Goal: Task Accomplishment & Management: Use online tool/utility

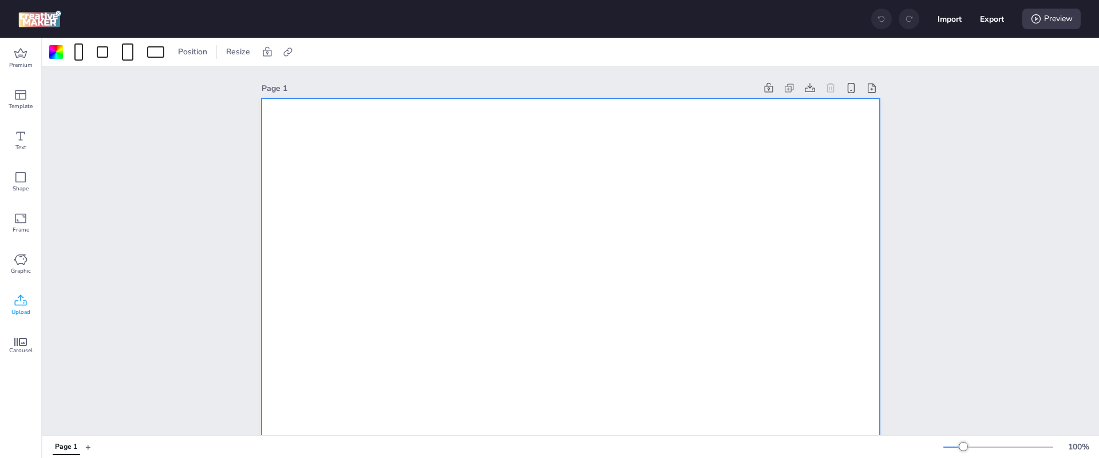
click at [22, 306] on icon at bounding box center [21, 301] width 14 height 14
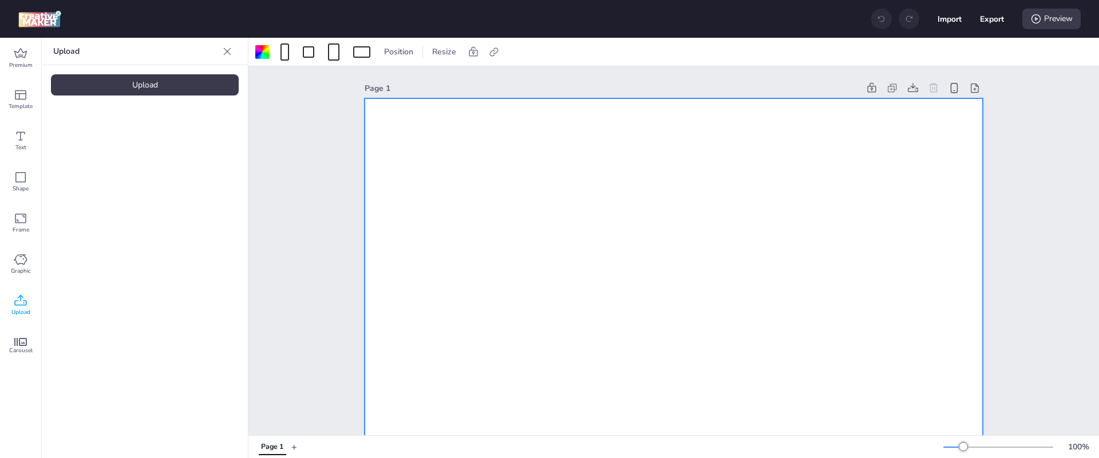
click at [135, 85] on div "Upload" at bounding box center [145, 84] width 188 height 21
click at [283, 49] on div at bounding box center [284, 52] width 9 height 17
click at [290, 108] on button "1080 x 1920 px" at bounding box center [278, 100] width 57 height 17
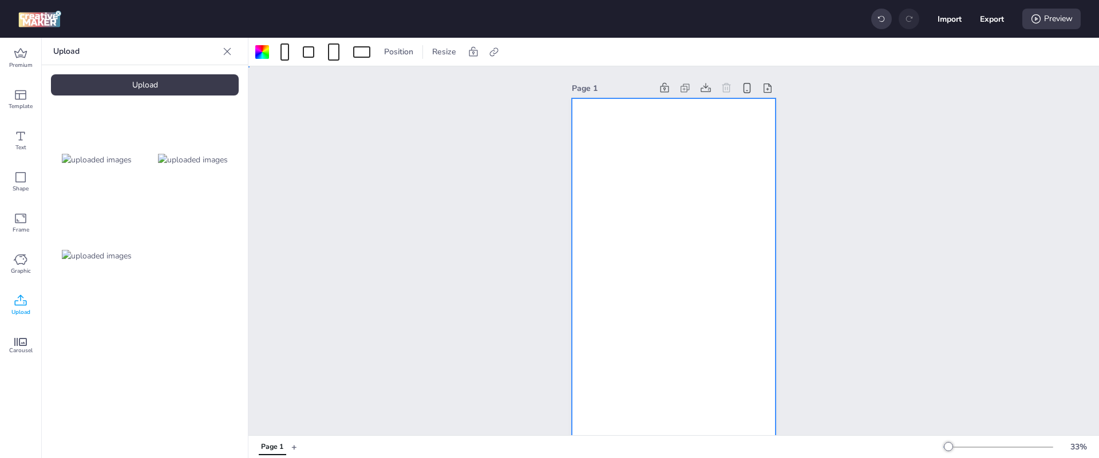
click at [640, 144] on div at bounding box center [674, 279] width 204 height 363
click at [118, 250] on img at bounding box center [97, 256] width 70 height 12
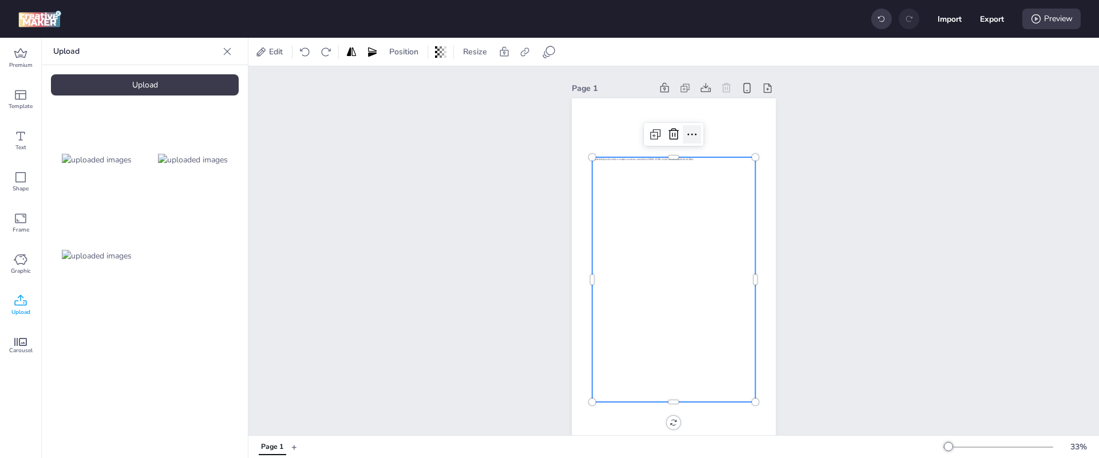
click at [687, 133] on icon at bounding box center [692, 135] width 14 height 14
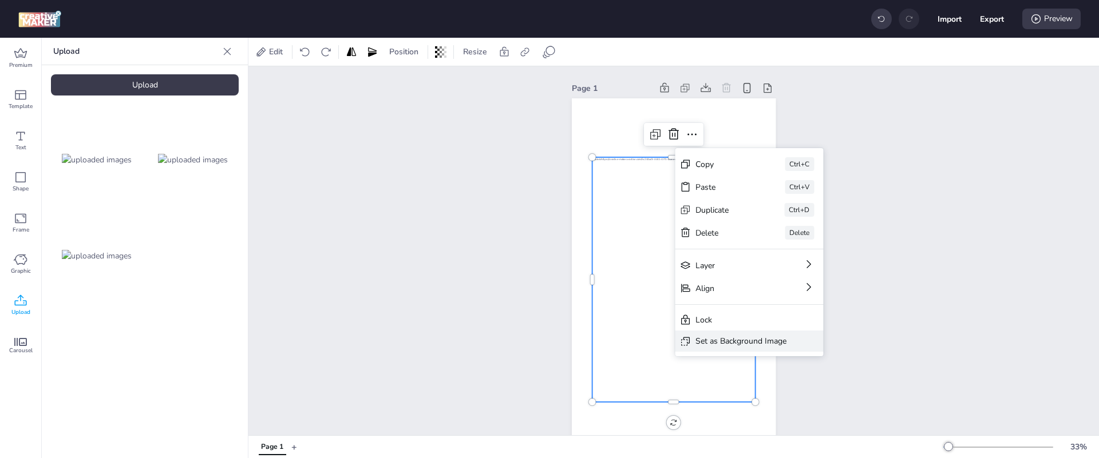
click at [750, 337] on div "Set as Background Image" at bounding box center [740, 341] width 91 height 12
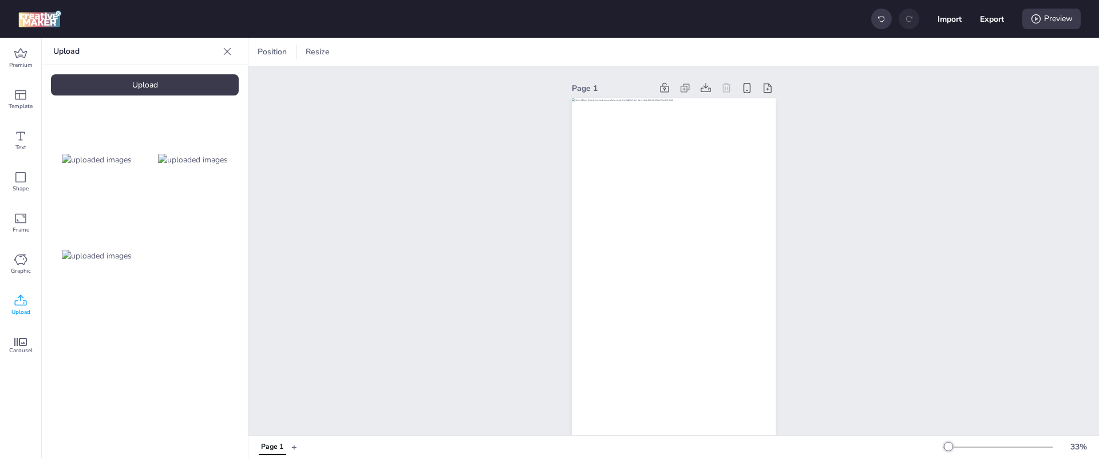
click at [683, 191] on div at bounding box center [674, 279] width 204 height 363
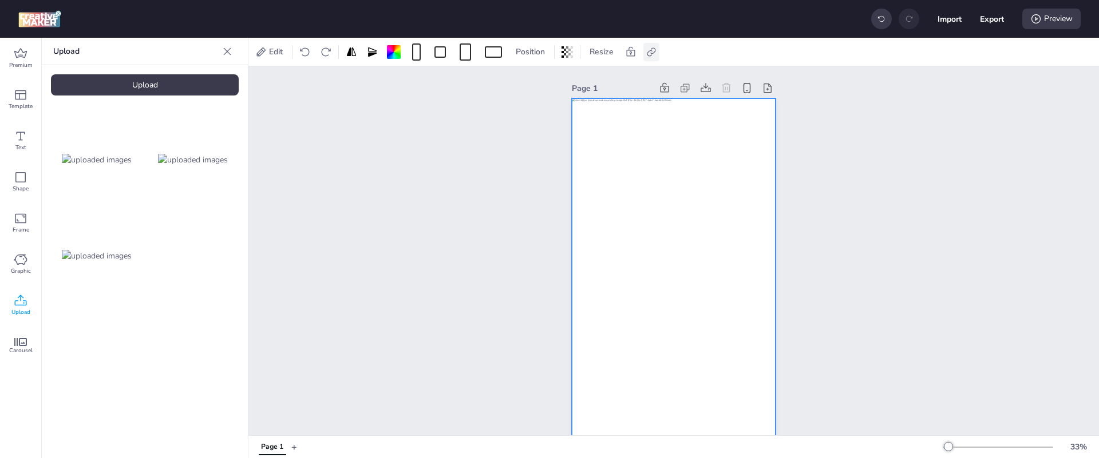
click at [649, 54] on icon at bounding box center [651, 51] width 11 height 11
click at [582, 86] on span "Activate hyperlink" at bounding box center [577, 81] width 64 height 12
click at [538, 86] on input "Activate hyperlink" at bounding box center [534, 85] width 7 height 7
checkbox input "true"
click at [600, 142] on input "[URL][DOMAIN_NAME]" at bounding box center [591, 137] width 105 height 12
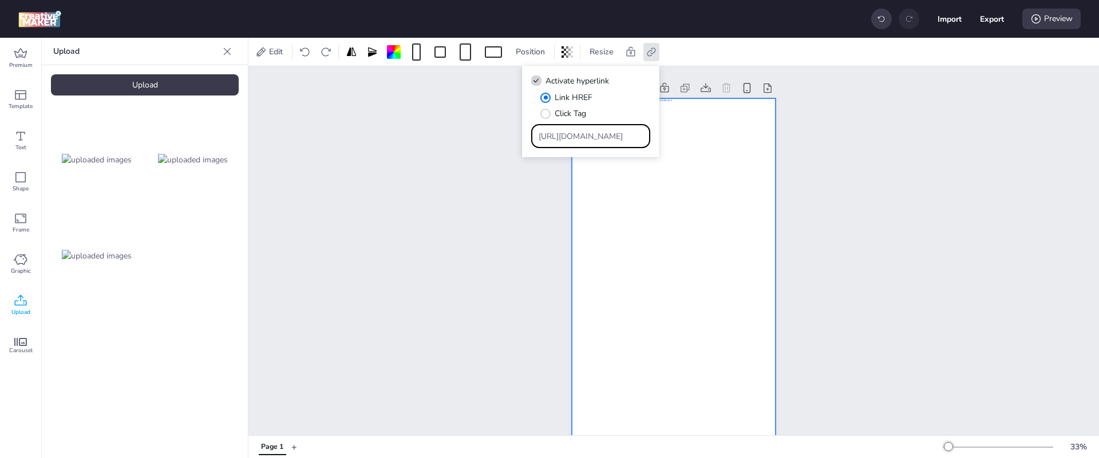
drag, startPoint x: 629, startPoint y: 139, endPoint x: 512, endPoint y: 143, distance: 116.8
click at [513, 142] on body "Import Export Preview Premium Template Text Shape Frame Graphic Upload Carousel…" at bounding box center [549, 229] width 1099 height 458
paste input "[URL][DOMAIN_NAME]"
click at [578, 136] on input "https://wortise.comhttps://[DOMAIN_NAME][URL]" at bounding box center [591, 137] width 105 height 12
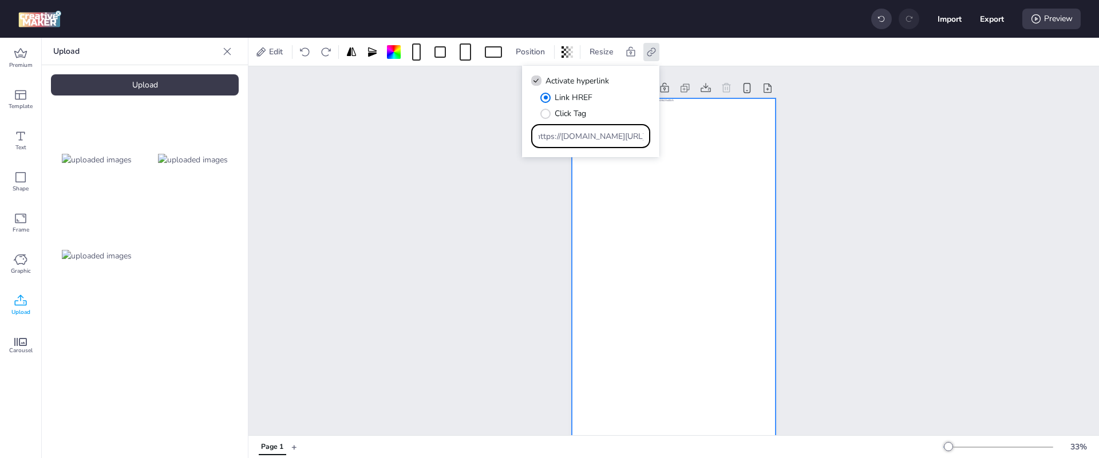
click at [578, 136] on input "https://wortise.comhttps://[DOMAIN_NAME][URL]" at bounding box center [591, 137] width 105 height 12
paste input "Type URL"
type input "[URL][DOMAIN_NAME]"
click at [905, 160] on div "Page 1" at bounding box center [673, 270] width 851 height 409
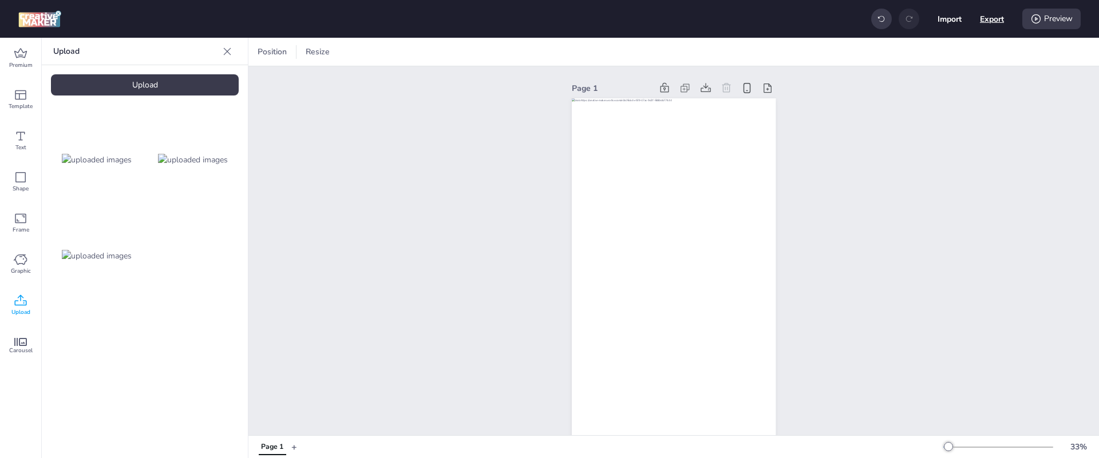
click at [991, 17] on button "Export" at bounding box center [992, 19] width 24 height 24
select select "html"
click at [935, 93] on button "Download" at bounding box center [941, 92] width 108 height 23
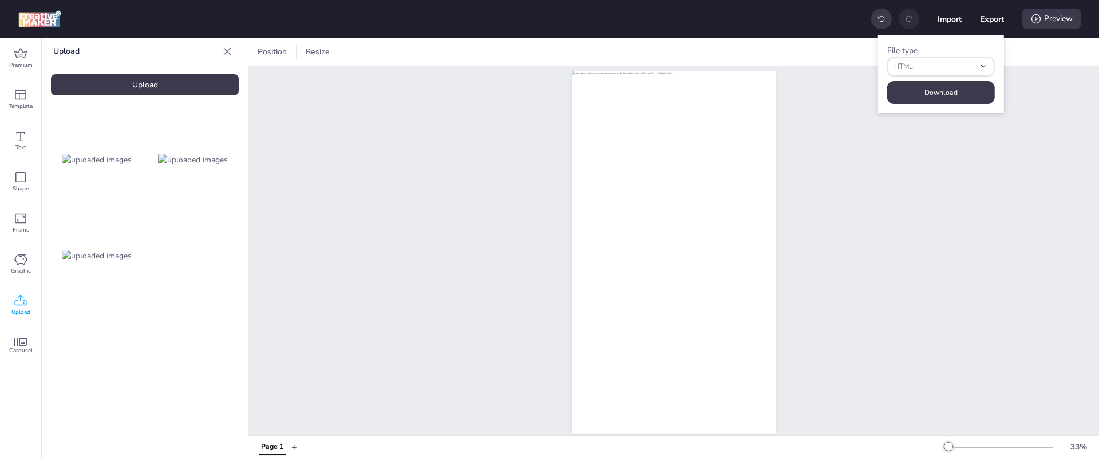
scroll to position [37, 0]
click at [575, 238] on div at bounding box center [674, 242] width 204 height 363
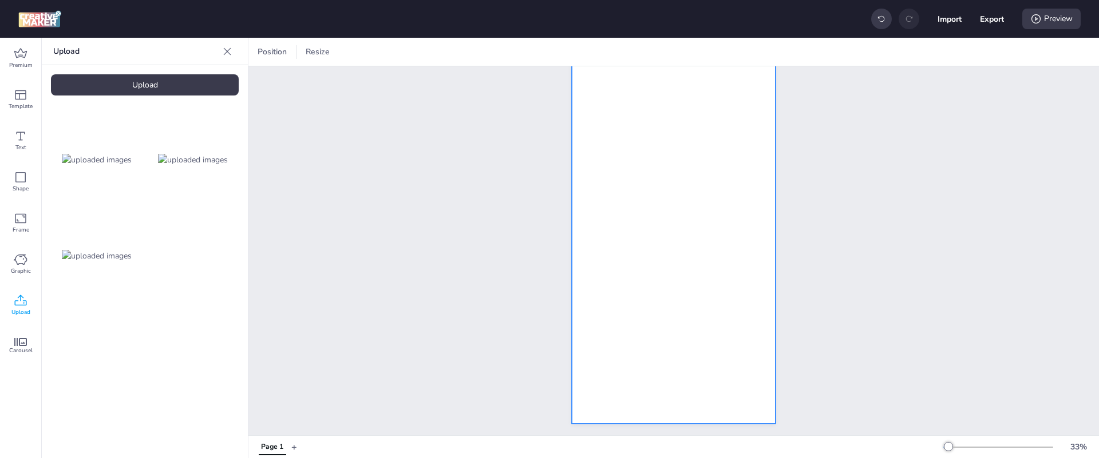
click at [634, 113] on div at bounding box center [674, 242] width 204 height 363
click at [499, 54] on div at bounding box center [493, 51] width 17 height 11
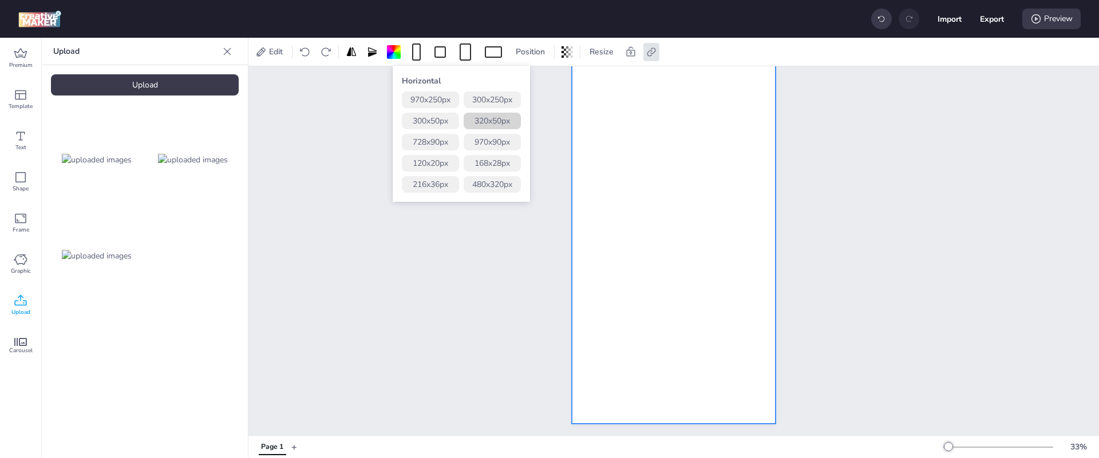
click at [500, 122] on button "320 x 50 px" at bounding box center [492, 121] width 57 height 17
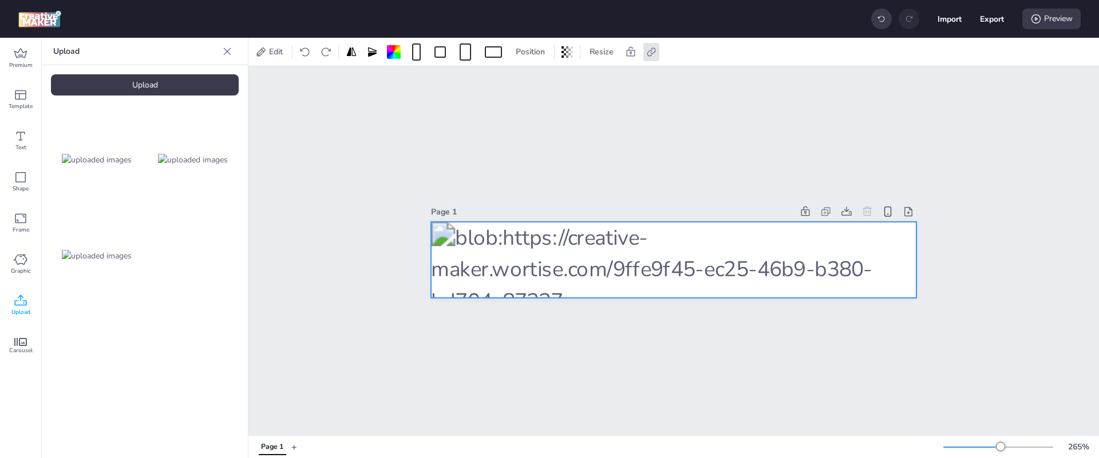
scroll to position [0, 0]
click at [653, 255] on div at bounding box center [673, 260] width 485 height 76
drag, startPoint x: 92, startPoint y: 158, endPoint x: 101, endPoint y: 159, distance: 8.7
click at [93, 158] on img at bounding box center [97, 160] width 70 height 12
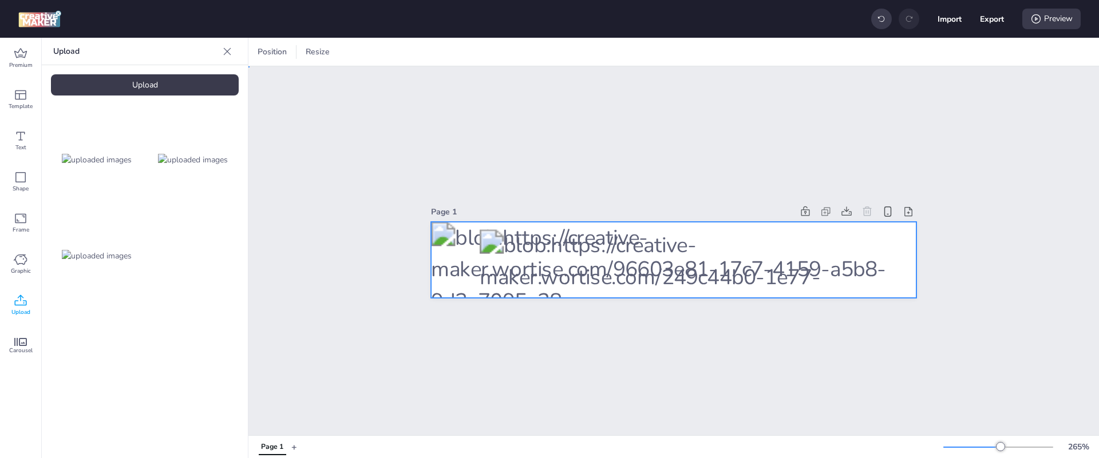
click at [880, 230] on div at bounding box center [673, 260] width 485 height 76
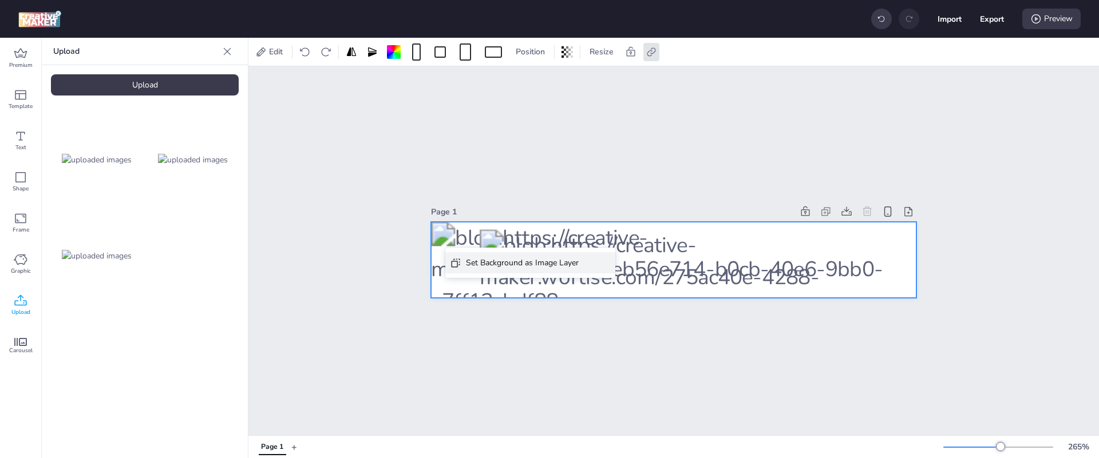
click at [536, 263] on div "Set Background as Image Layer" at bounding box center [522, 263] width 113 height 12
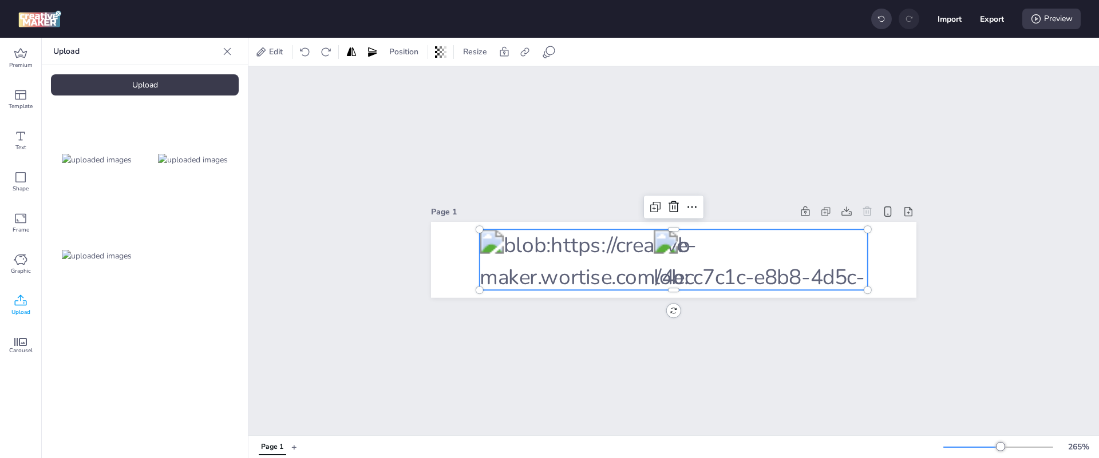
click at [544, 252] on div at bounding box center [674, 260] width 388 height 61
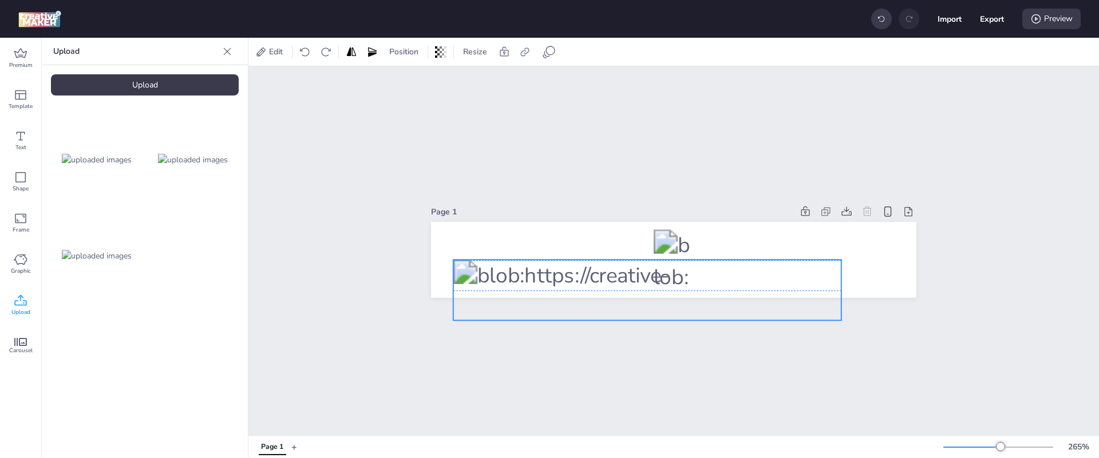
drag, startPoint x: 723, startPoint y: 251, endPoint x: 697, endPoint y: 282, distance: 40.6
click at [697, 282] on div at bounding box center [647, 290] width 388 height 61
click at [671, 246] on div at bounding box center [674, 260] width 41 height 61
click at [683, 271] on div at bounding box center [647, 290] width 388 height 61
click at [662, 231] on icon at bounding box center [666, 238] width 14 height 14
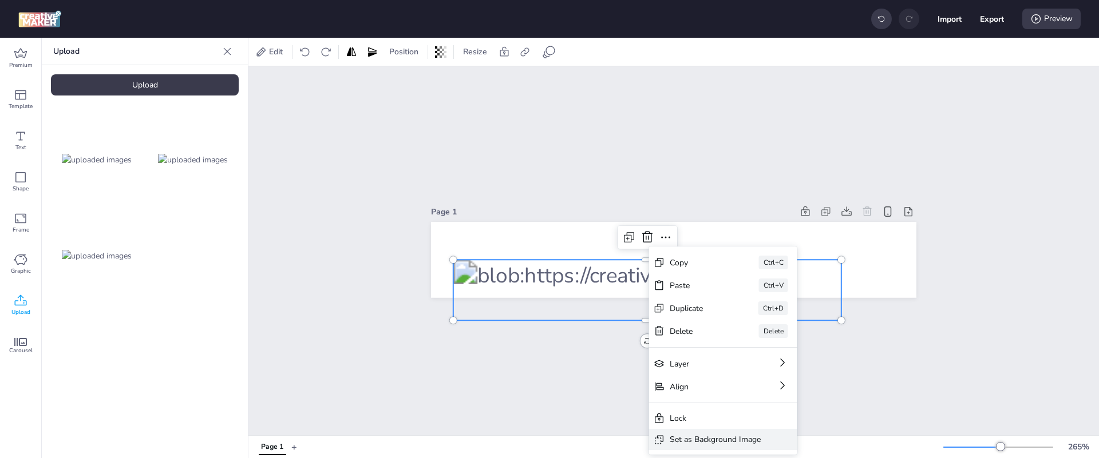
click at [707, 436] on div "Set as Background Image" at bounding box center [715, 440] width 91 height 12
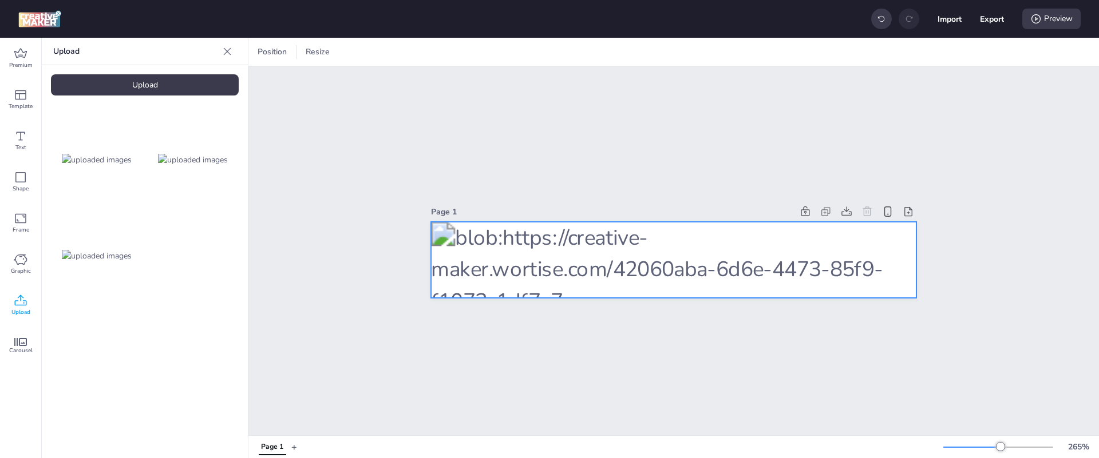
click at [707, 239] on div at bounding box center [673, 260] width 485 height 76
click at [659, 50] on div "Edit Position Resize" at bounding box center [462, 52] width 418 height 18
click at [654, 52] on icon at bounding box center [651, 52] width 9 height 9
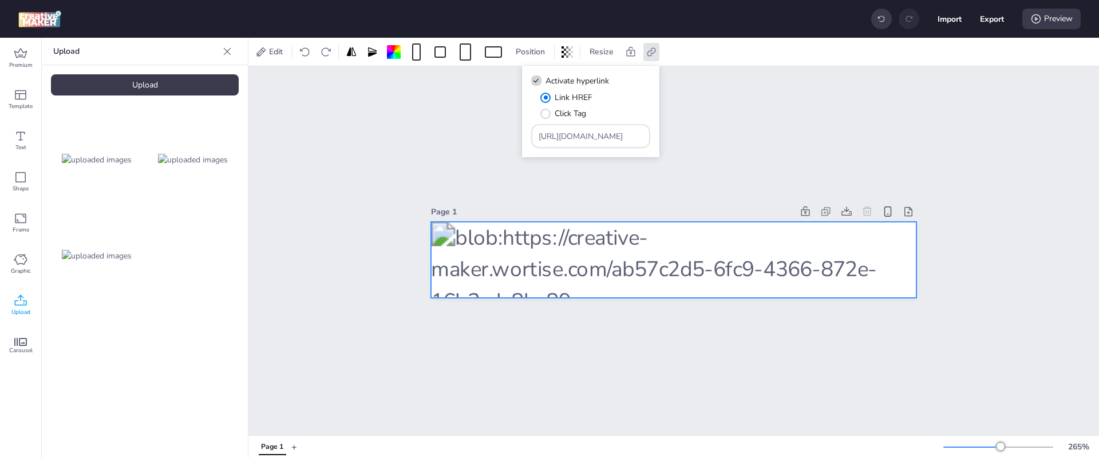
click at [873, 138] on div "Page 1" at bounding box center [673, 250] width 851 height 369
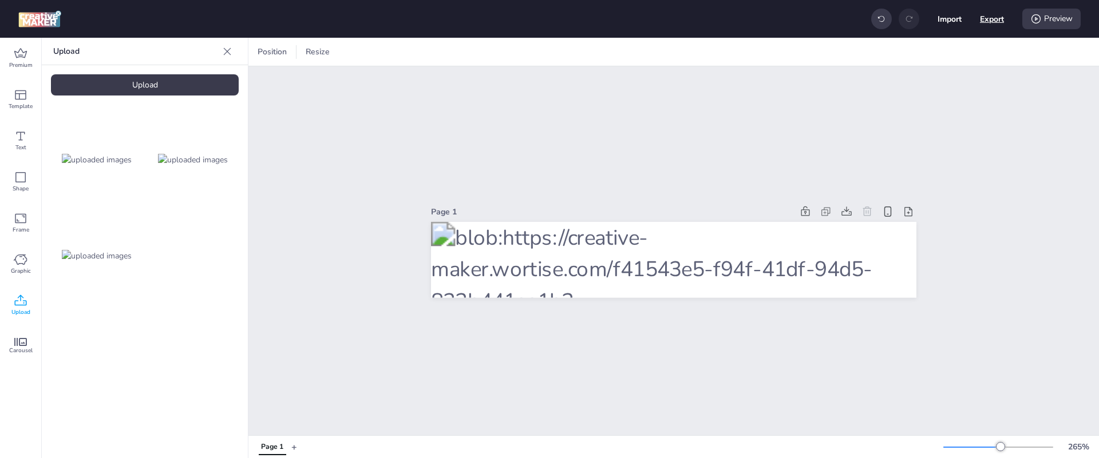
click at [992, 19] on button "Export" at bounding box center [992, 19] width 24 height 24
select select "html"
click at [951, 90] on button "Download" at bounding box center [941, 92] width 108 height 23
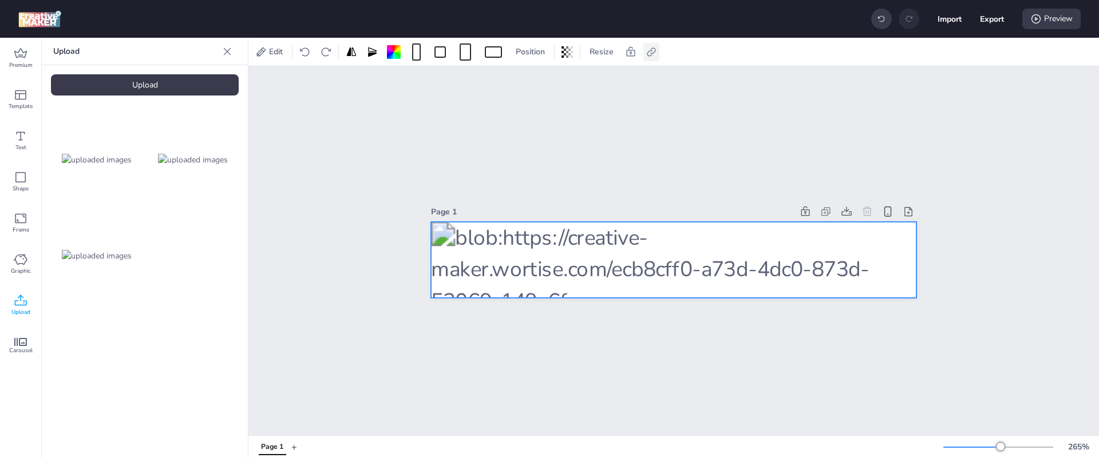
click at [651, 50] on icon at bounding box center [651, 52] width 9 height 9
click at [833, 171] on div "Page 1" at bounding box center [673, 250] width 851 height 369
click at [749, 268] on div "Set Background as Image Layer" at bounding box center [784, 263] width 113 height 12
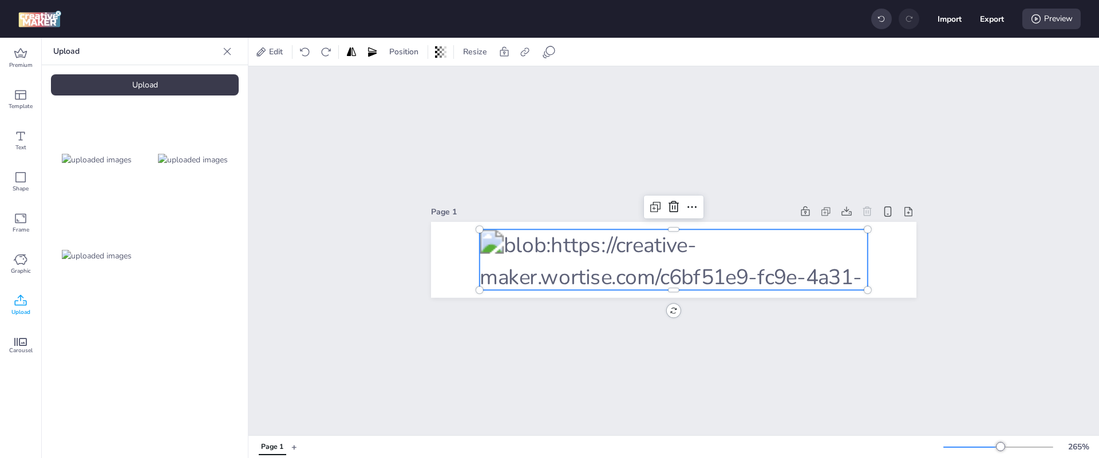
click at [662, 258] on div at bounding box center [674, 260] width 388 height 61
click at [671, 207] on icon at bounding box center [674, 206] width 10 height 11
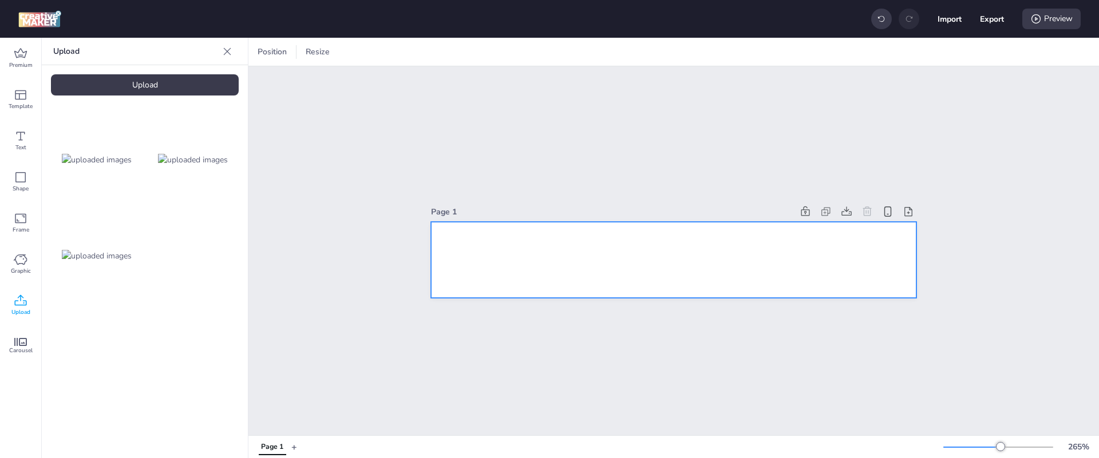
click at [554, 278] on div at bounding box center [673, 260] width 485 height 76
click at [310, 50] on div at bounding box center [308, 51] width 11 height 11
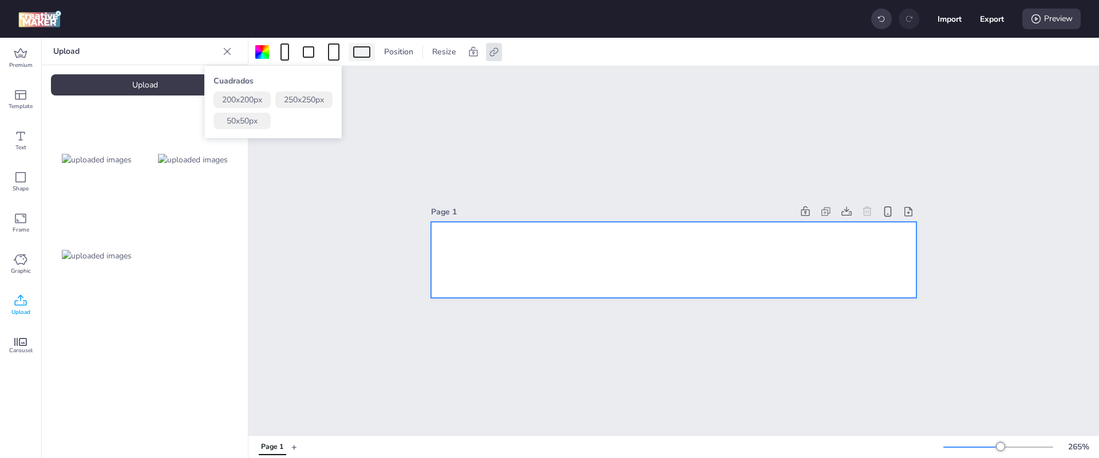
click at [367, 52] on div at bounding box center [361, 51] width 17 height 11
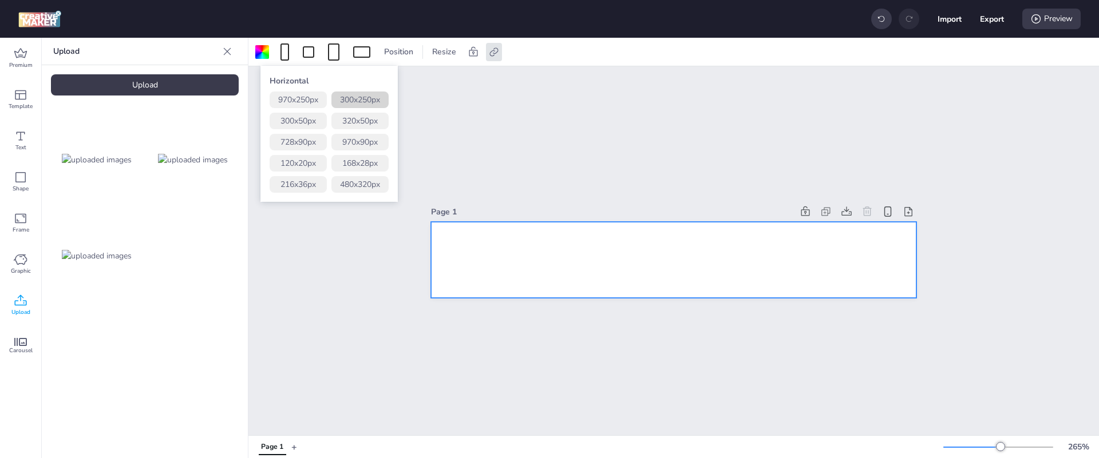
click at [364, 98] on button "300 x 250 px" at bounding box center [359, 100] width 57 height 17
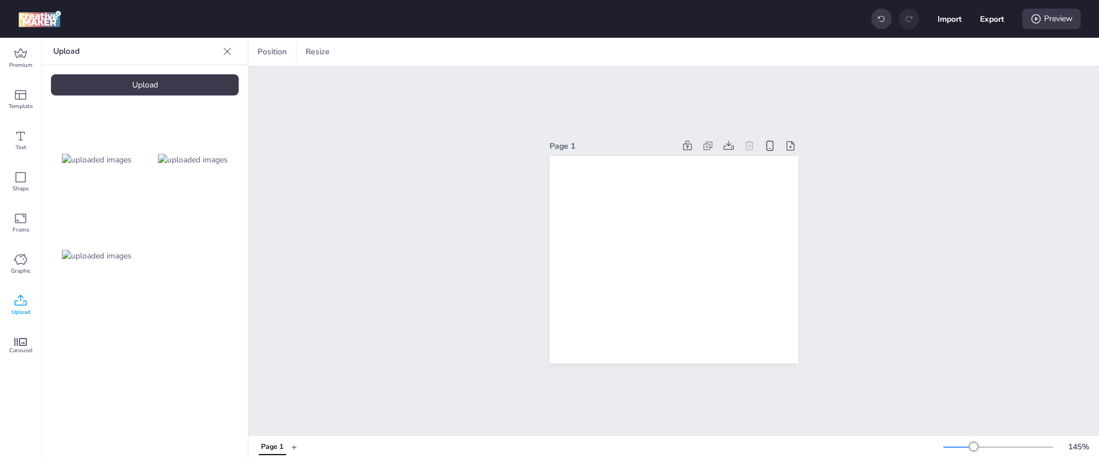
click at [187, 160] on img at bounding box center [193, 160] width 70 height 12
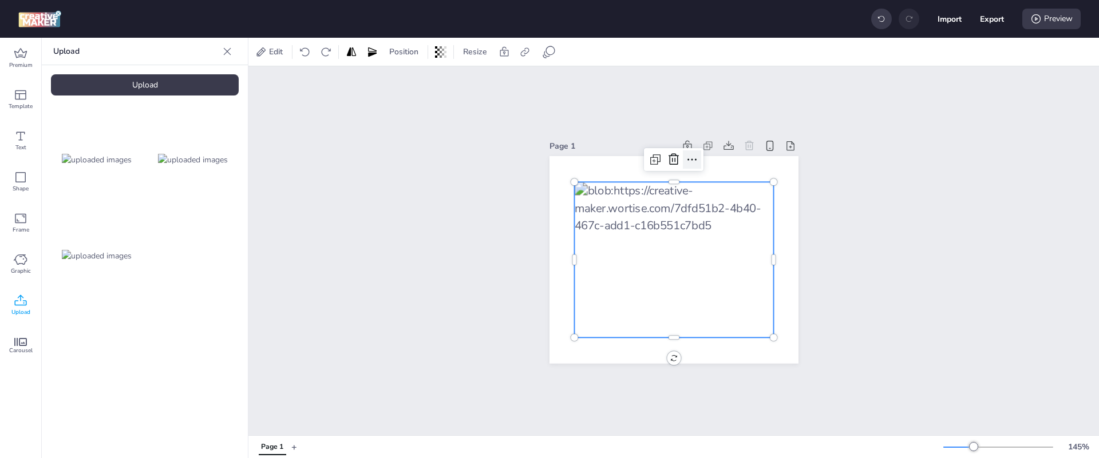
click at [687, 159] on icon at bounding box center [692, 160] width 14 height 14
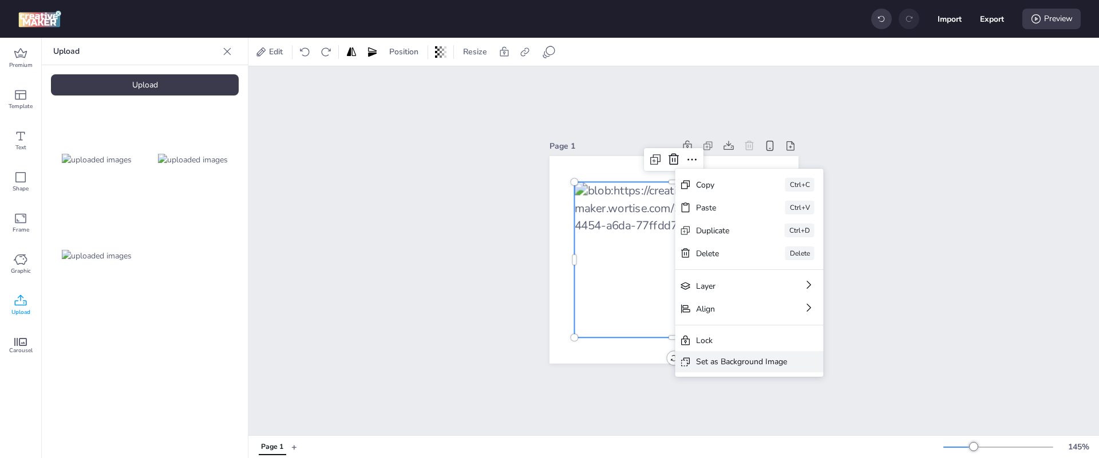
click at [750, 365] on div "Set as Background Image" at bounding box center [741, 362] width 91 height 12
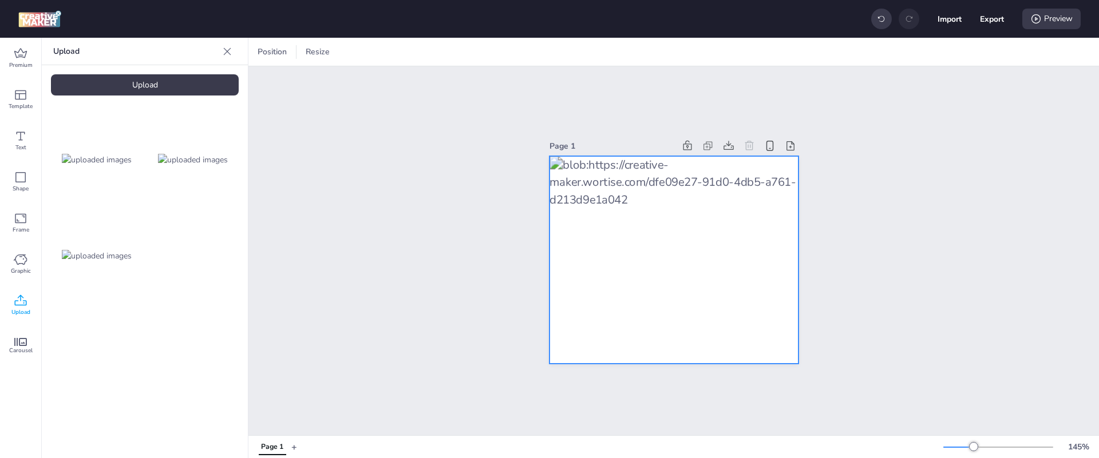
click at [754, 198] on div at bounding box center [673, 260] width 249 height 208
click at [651, 53] on icon at bounding box center [651, 52] width 9 height 9
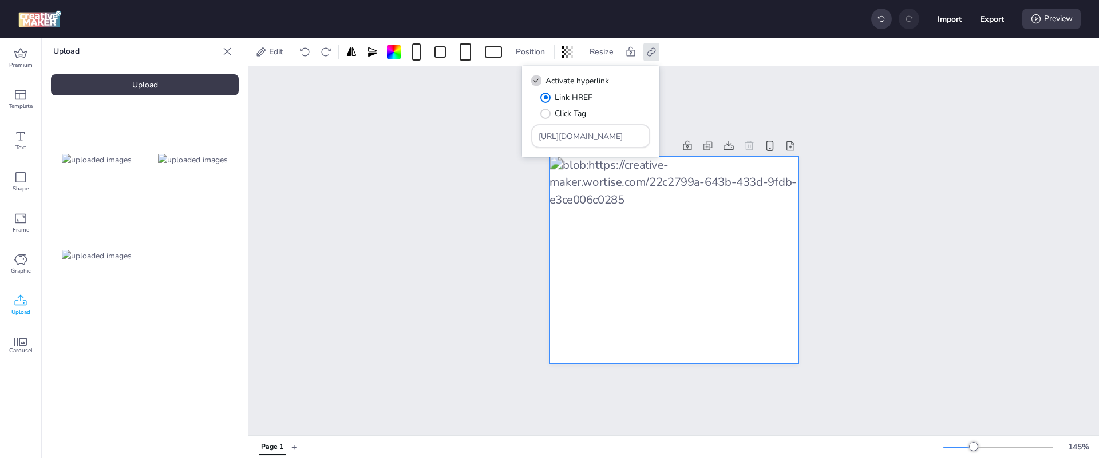
click at [900, 138] on div "Page 1" at bounding box center [673, 250] width 851 height 369
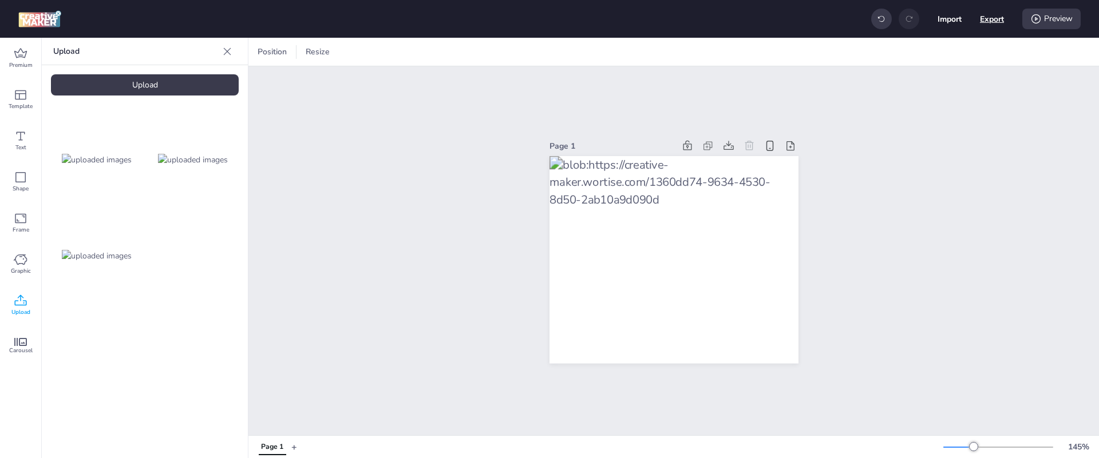
click at [995, 21] on button "Export" at bounding box center [992, 19] width 24 height 24
select select "html"
click at [972, 99] on button "Download" at bounding box center [941, 92] width 104 height 22
